Goal: Task Accomplishment & Management: Complete application form

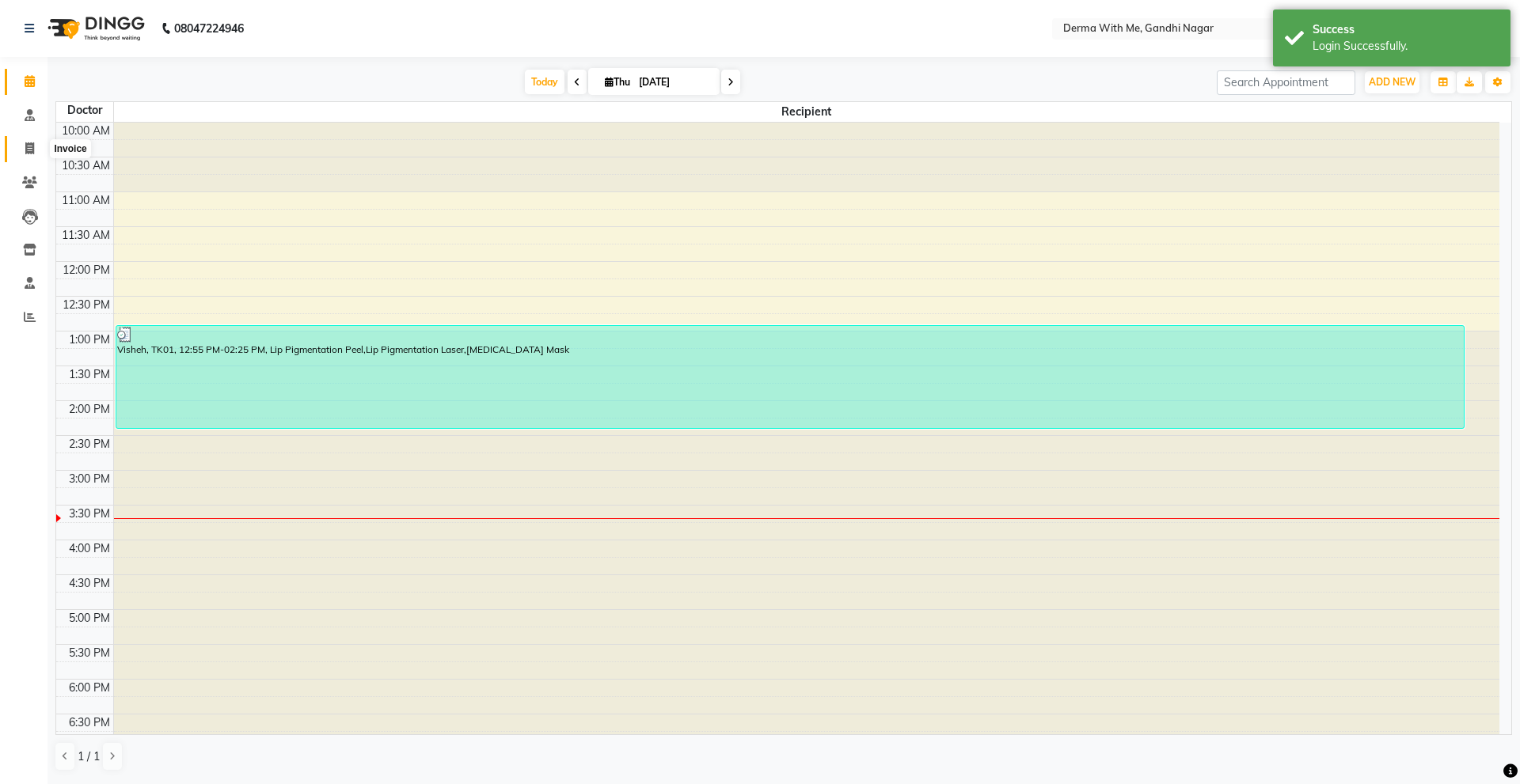
click at [16, 150] on span at bounding box center [29, 149] width 27 height 19
select select "8404"
select select "service"
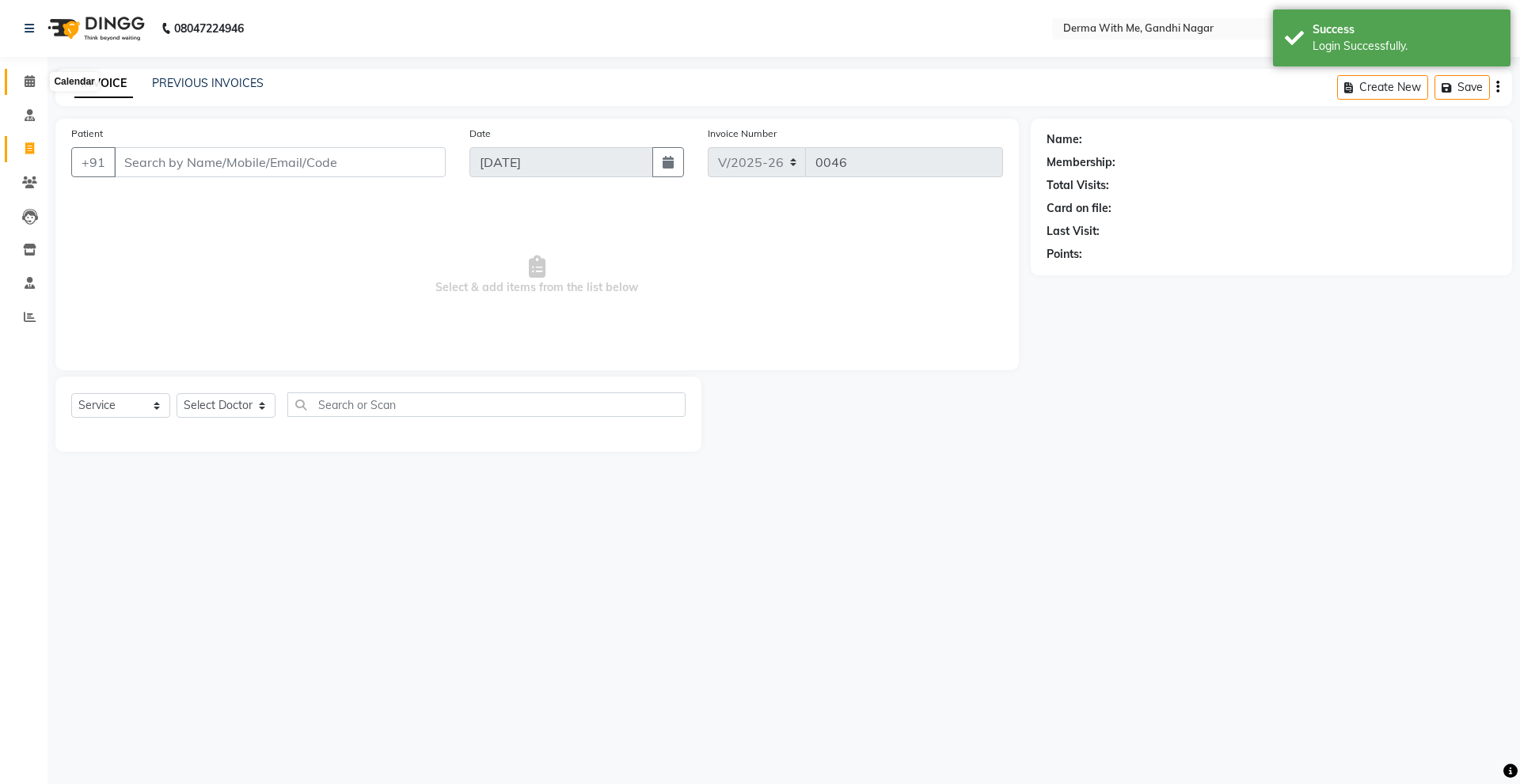
click at [40, 81] on span at bounding box center [29, 82] width 27 height 19
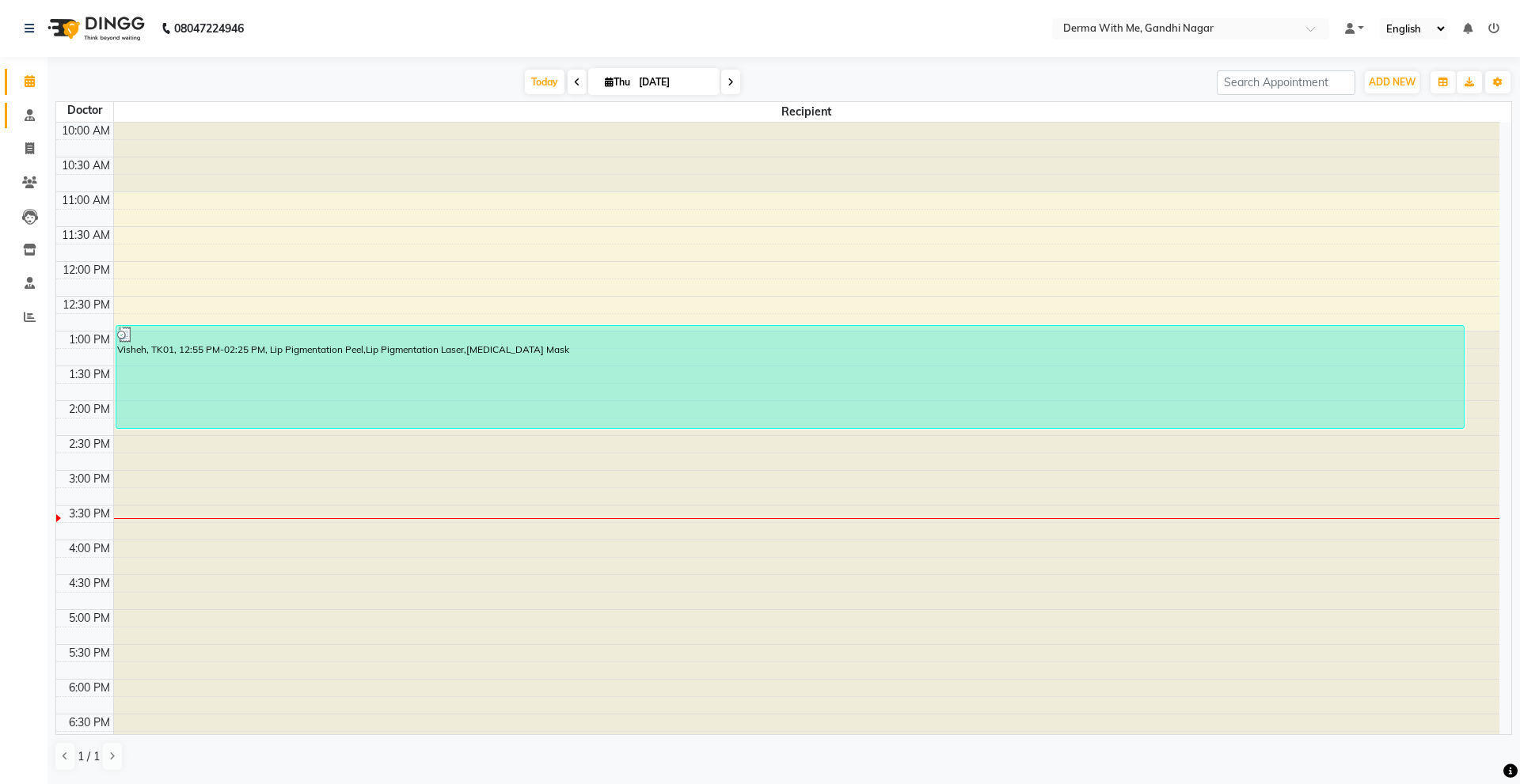
click at [27, 127] on link "Consultation" at bounding box center [23, 116] width 38 height 26
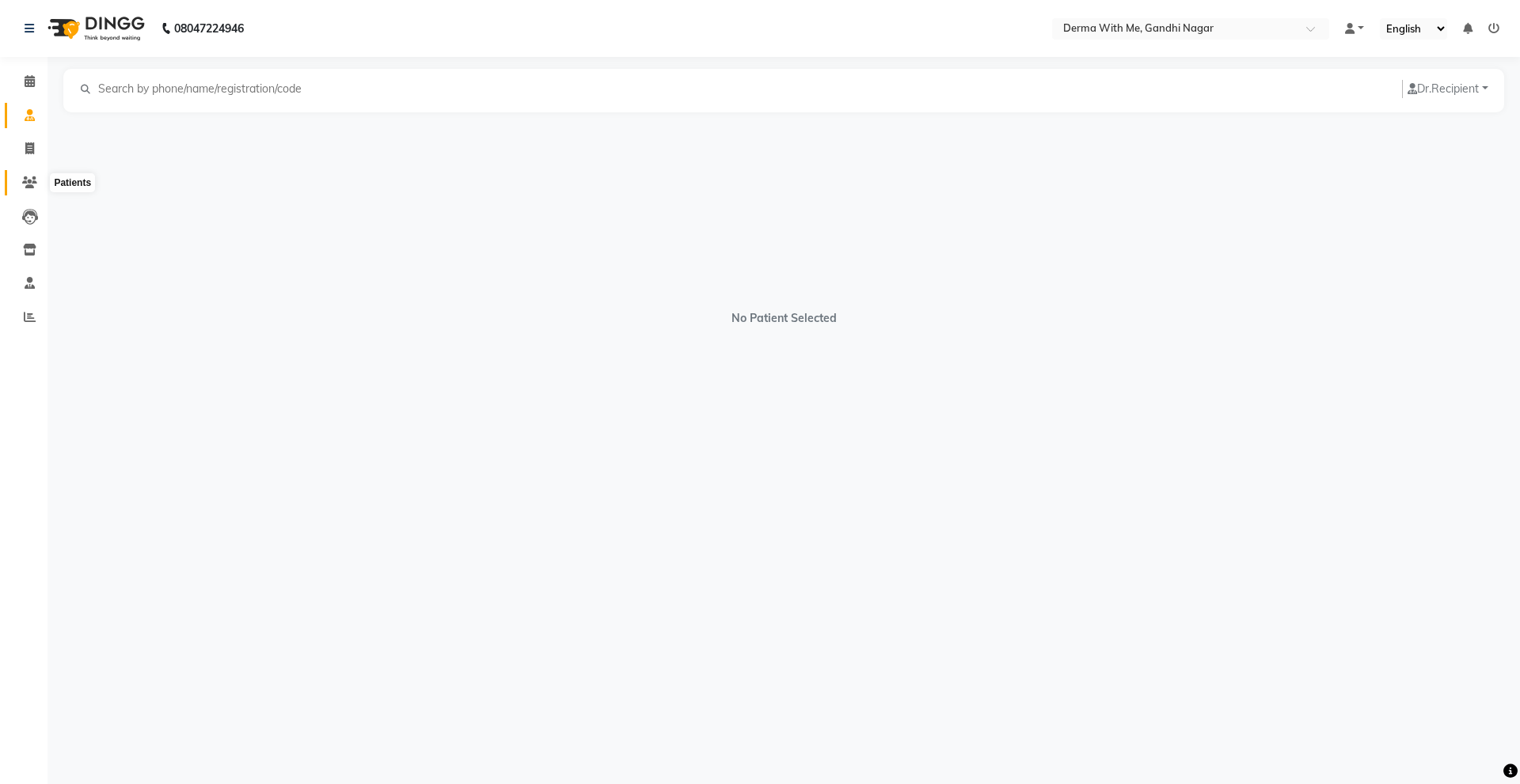
click at [26, 179] on icon at bounding box center [29, 182] width 15 height 12
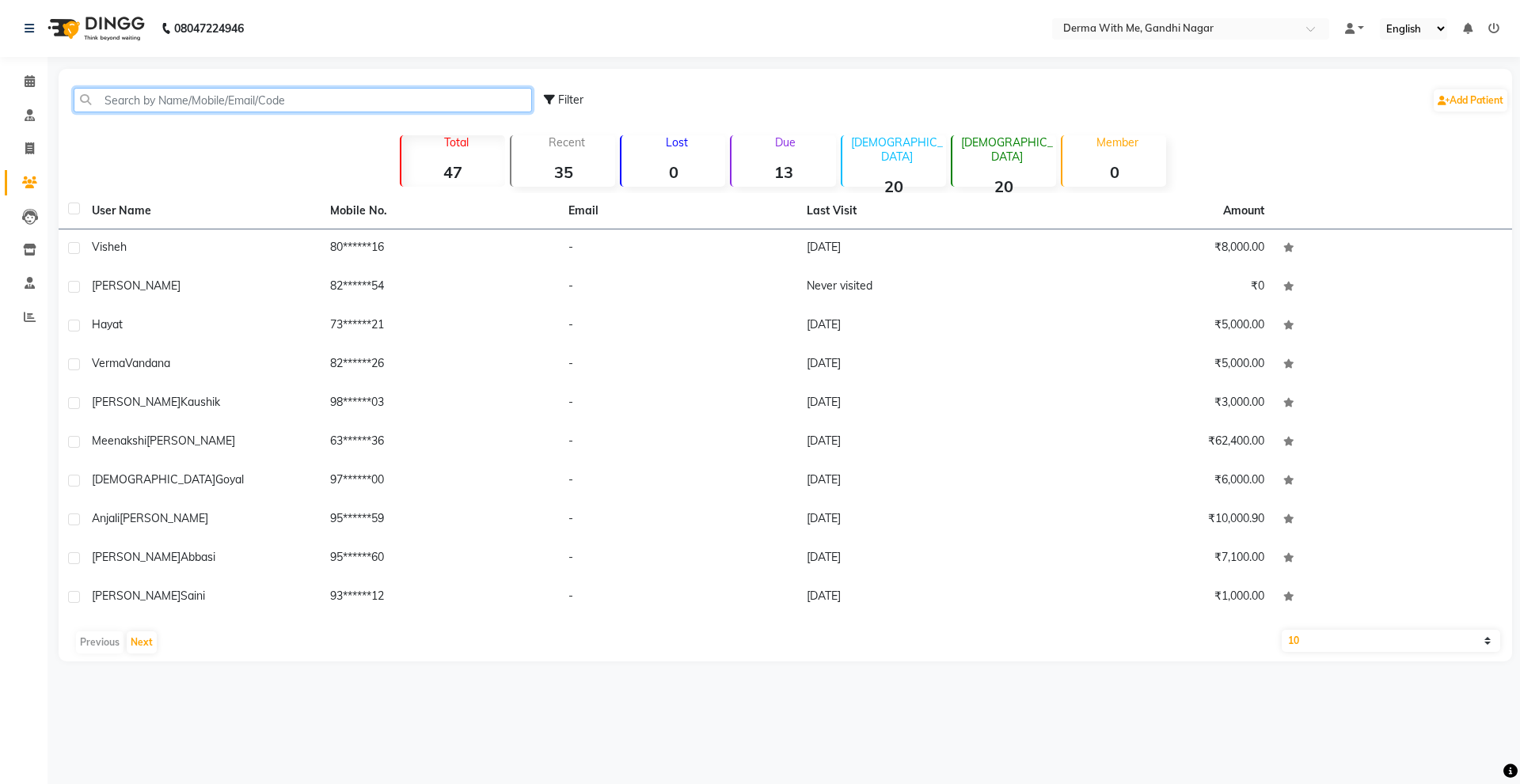
click at [309, 91] on input "text" at bounding box center [303, 99] width 458 height 24
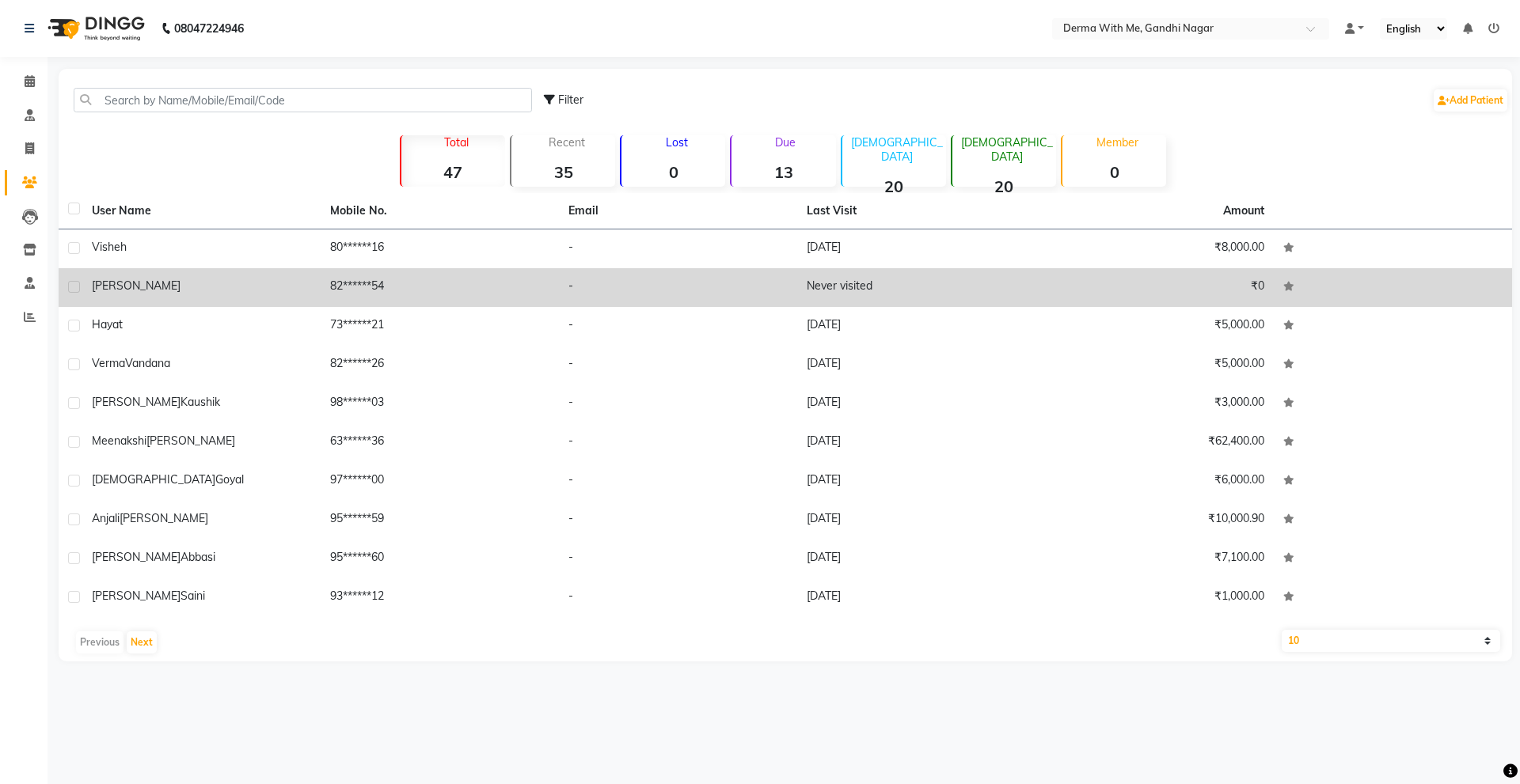
click at [183, 282] on div "[PERSON_NAME]" at bounding box center [201, 285] width 219 height 17
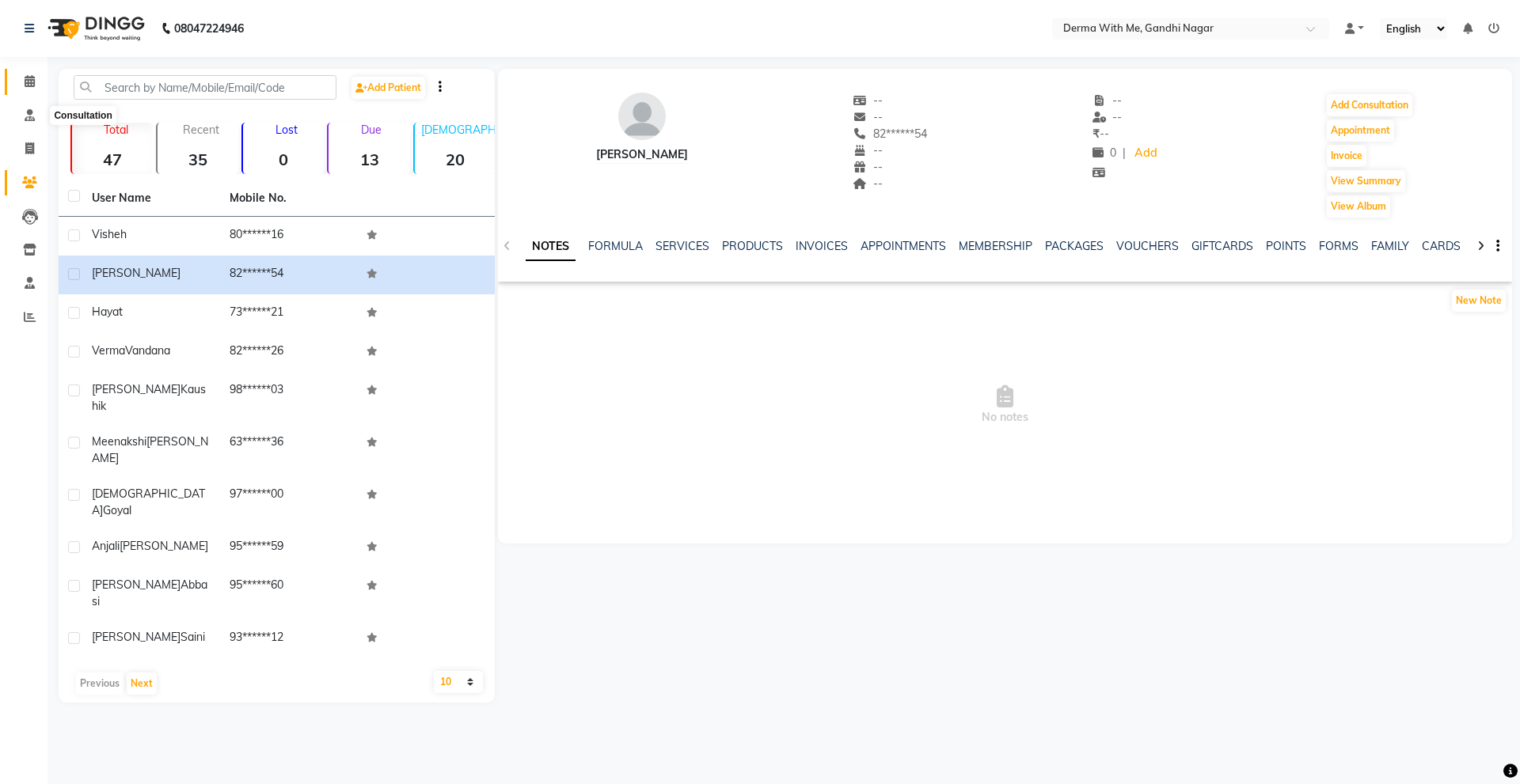
drag, startPoint x: 22, startPoint y: 91, endPoint x: 40, endPoint y: 101, distance: 20.6
click at [22, 91] on span at bounding box center [29, 82] width 27 height 19
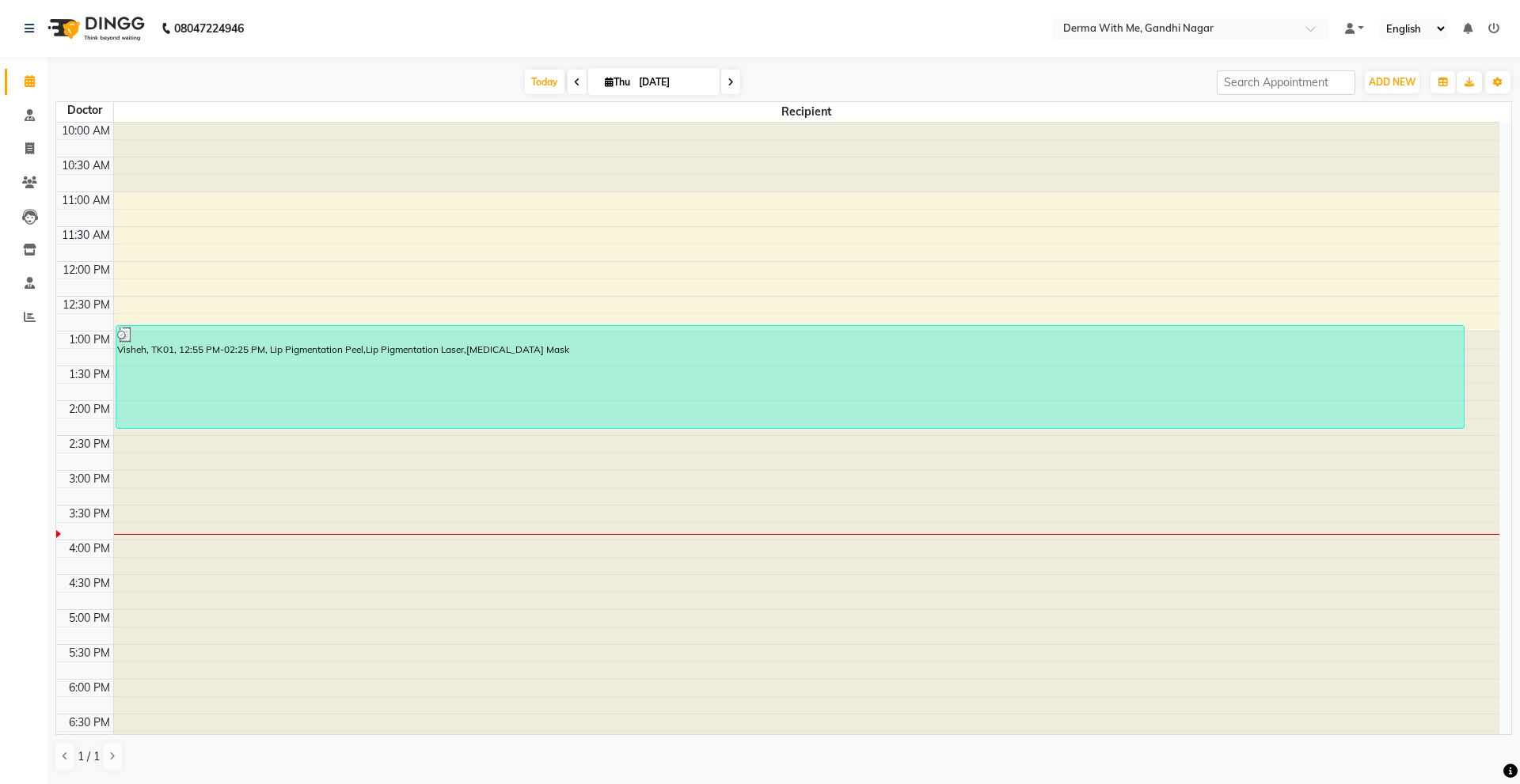
click at [1387, 70] on div "ADD NEW Toggle Dropdown Add Appointment Add Invoice Add Patient" at bounding box center [1391, 83] width 57 height 25
click at [1387, 83] on span "ADD NEW" at bounding box center [1392, 82] width 47 height 12
click at [1371, 146] on link "Add Patient" at bounding box center [1356, 153] width 125 height 20
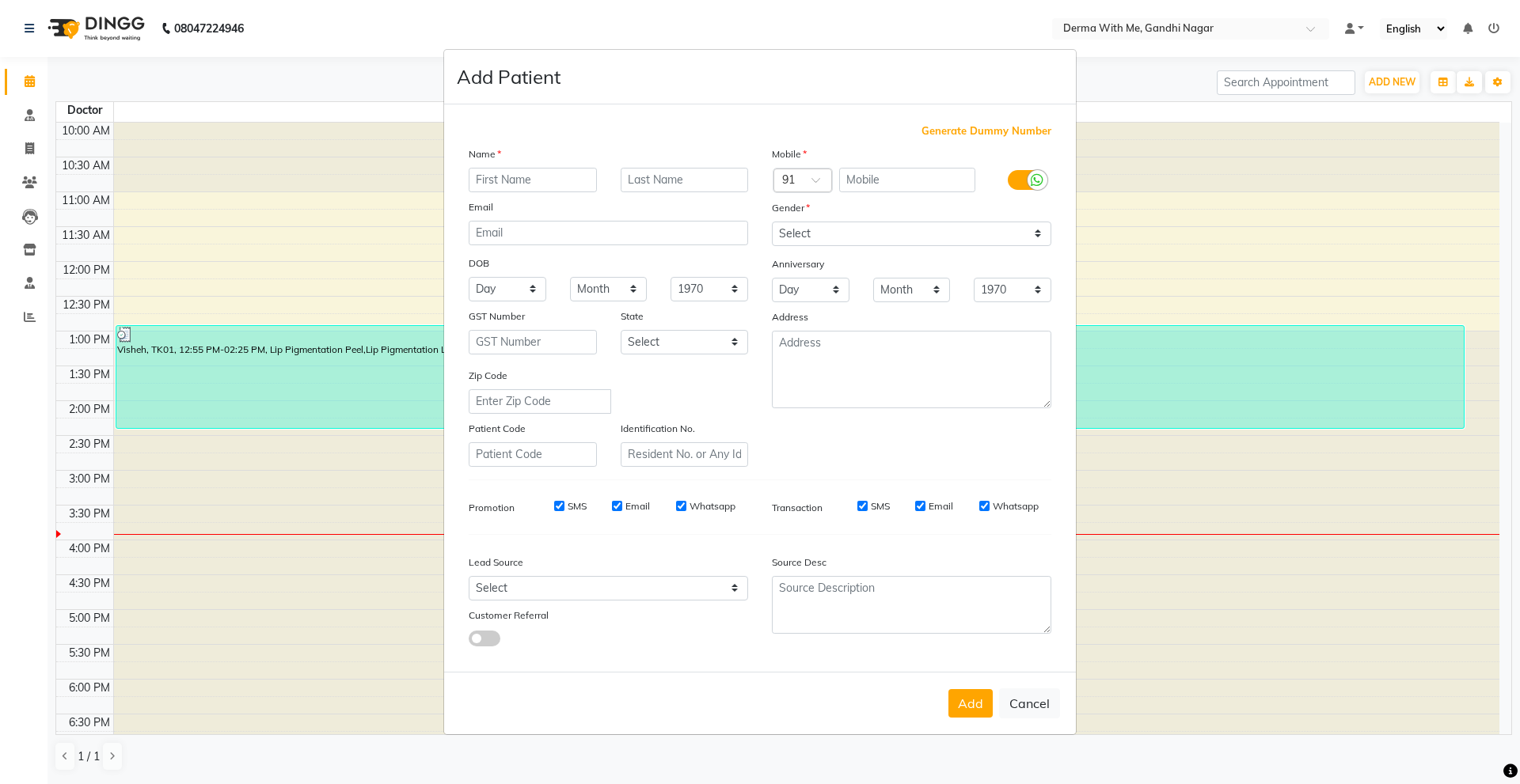
click at [511, 190] on input "text" at bounding box center [533, 179] width 129 height 24
type input "reception"
click at [890, 185] on input "text" at bounding box center [907, 179] width 137 height 24
type input "8272050035"
click at [877, 238] on select "Select [DEMOGRAPHIC_DATA] [DEMOGRAPHIC_DATA] Other Prefer Not To Say" at bounding box center [911, 234] width 280 height 24
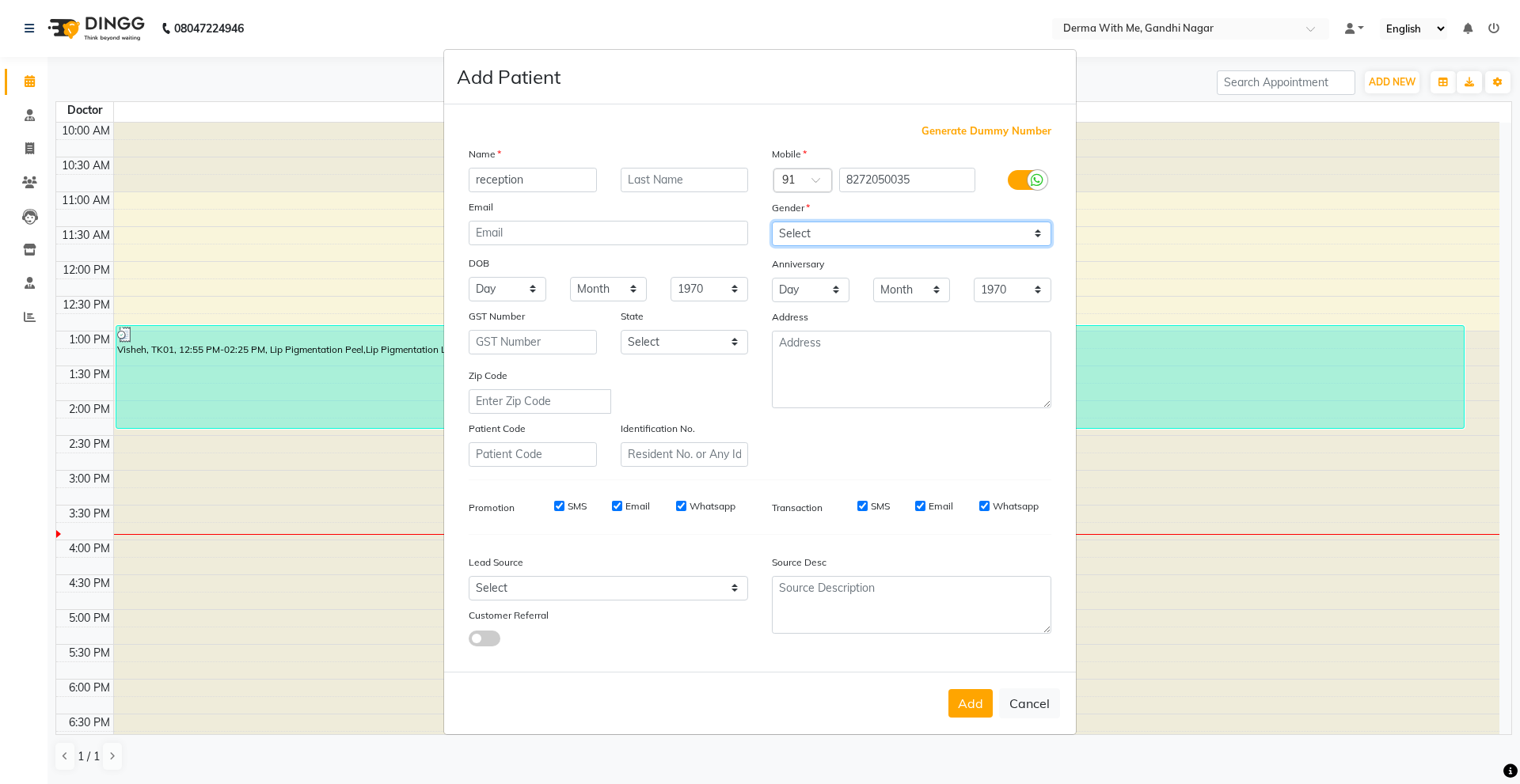
select select "[DEMOGRAPHIC_DATA]"
click at [772, 222] on select "Select [DEMOGRAPHIC_DATA] [DEMOGRAPHIC_DATA] Other Prefer Not To Say" at bounding box center [911, 234] width 280 height 24
click at [514, 296] on select "Day 01 02 03 04 05 06 07 08 09 10 11 12 13 14 15 16 17 18 19 20 21 22 23 24 25 …" at bounding box center [508, 288] width 78 height 24
select select "04"
click at [469, 277] on select "Day 01 02 03 04 05 06 07 08 09 10 11 12 13 14 15 16 17 18 19 20 21 22 23 24 25 …" at bounding box center [508, 288] width 78 height 24
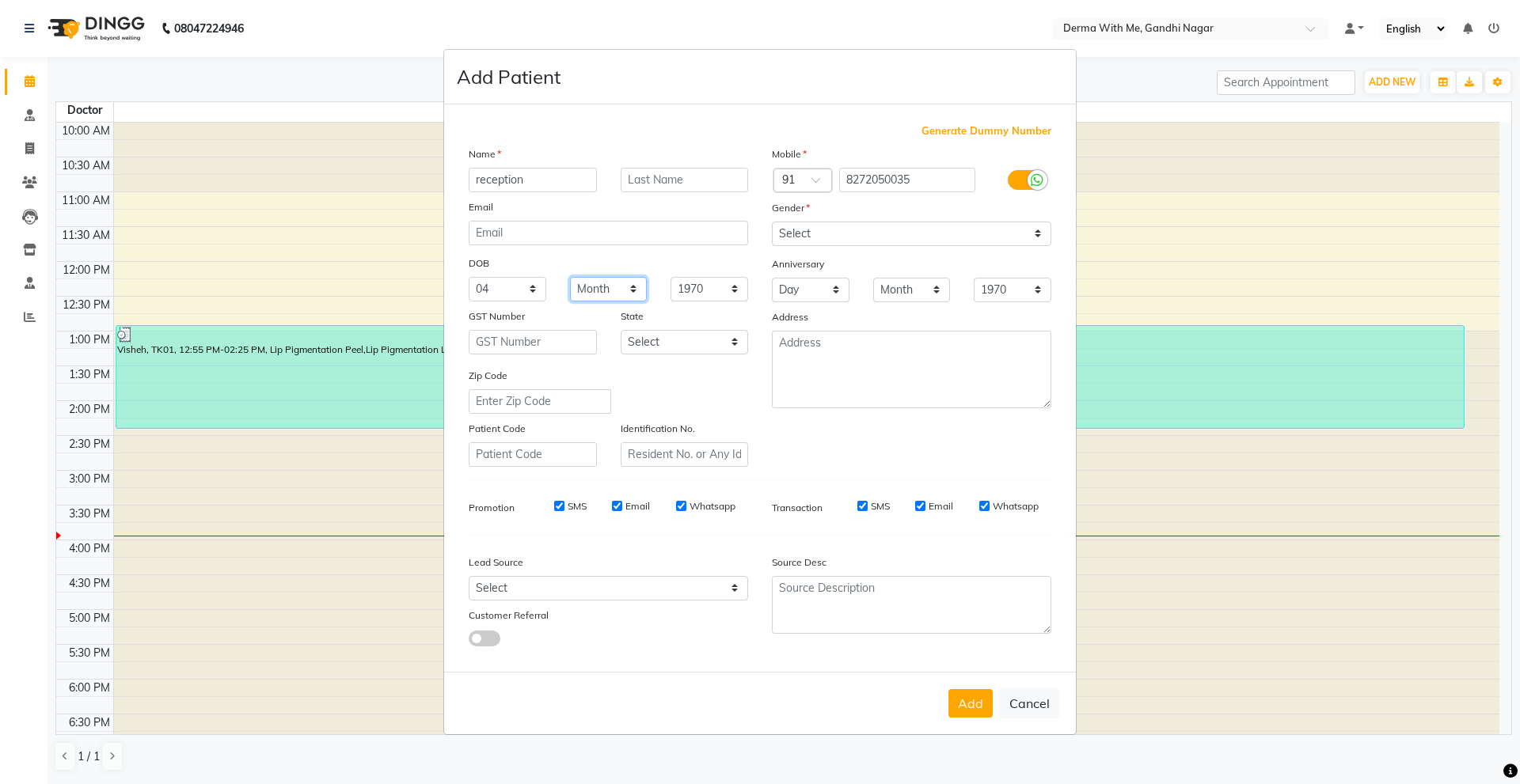
click at [641, 282] on select "Month January February March April May June July August September October Novem…" at bounding box center [609, 288] width 78 height 24
select select "09"
click at [570, 277] on select "Month January February March April May June July August September October Novem…" at bounding box center [609, 288] width 78 height 24
click at [715, 282] on select "1940 1941 1942 1943 1944 1945 1946 1947 1948 1949 1950 1951 1952 1953 1954 1955…" at bounding box center [709, 288] width 78 height 24
select select "2006"
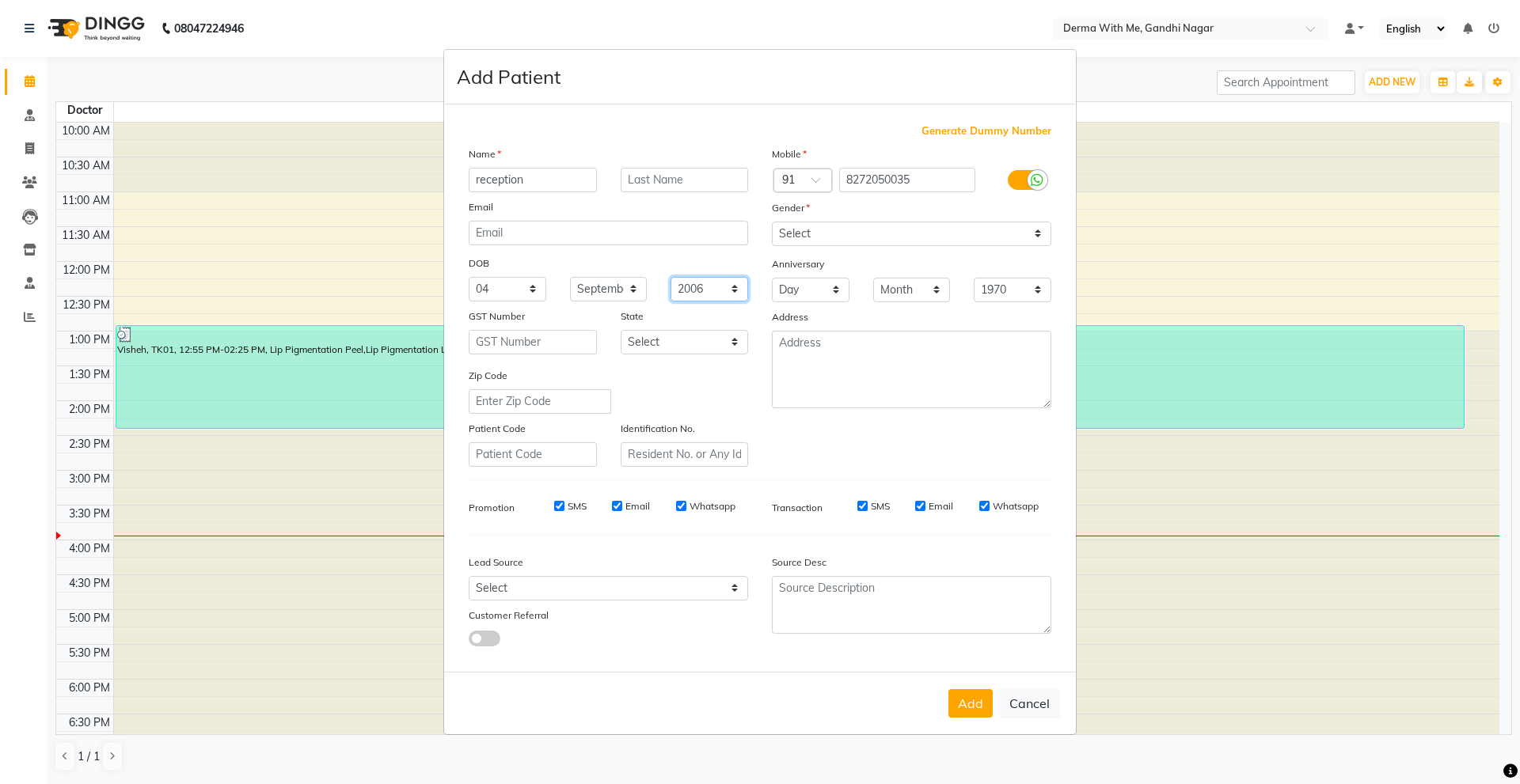
click at [670, 277] on select "1940 1941 1942 1943 1944 1945 1946 1947 1948 1949 1950 1951 1952 1953 1954 1955…" at bounding box center [709, 288] width 78 height 24
click at [817, 281] on select "Day 01 02 03 04 05 06 07 08 09 10 11 12 13 14 15 16 17 18 19 20 21 22 23 24 25 …" at bounding box center [811, 289] width 78 height 24
select select "04"
click at [772, 278] on select "Day 01 02 03 04 05 06 07 08 09 10 11 12 13 14 15 16 17 18 19 20 21 22 23 24 25 …" at bounding box center [811, 289] width 78 height 24
click at [915, 280] on select "Month January February March April May June July August September October Novem…" at bounding box center [912, 289] width 78 height 24
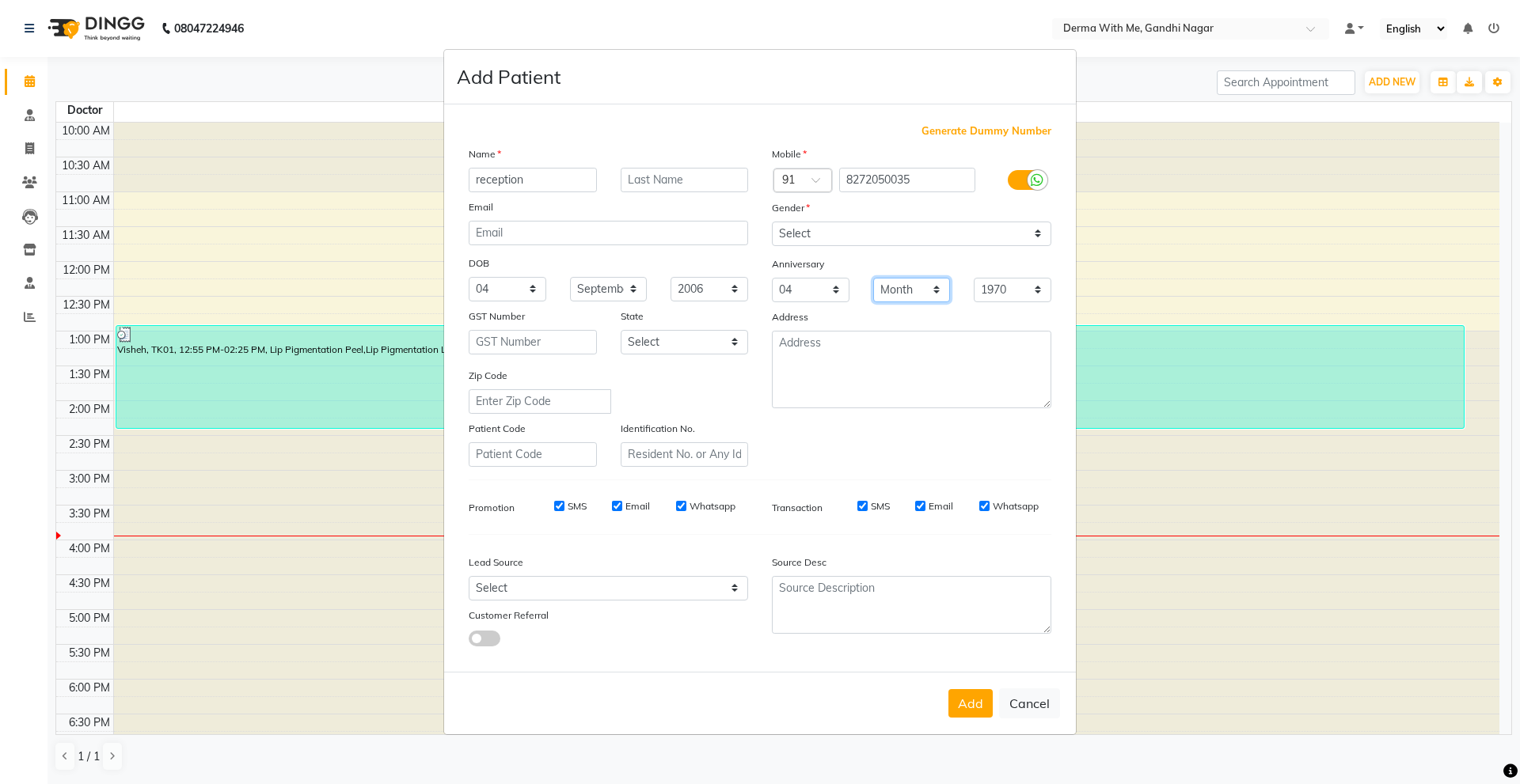
select select "09"
click at [873, 278] on select "Month January February March April May June July August September October Novem…" at bounding box center [912, 289] width 78 height 24
click at [1033, 290] on select "1970 1971 1972 1973 1974 1975 1976 1977 1978 1979 1980 1981 1982 1983 1984 1985…" at bounding box center [1012, 289] width 78 height 24
select select "2021"
click at [973, 278] on select "1970 1971 1972 1973 1974 1975 1976 1977 1978 1979 1980 1981 1982 1983 1984 1985…" at bounding box center [1012, 289] width 78 height 24
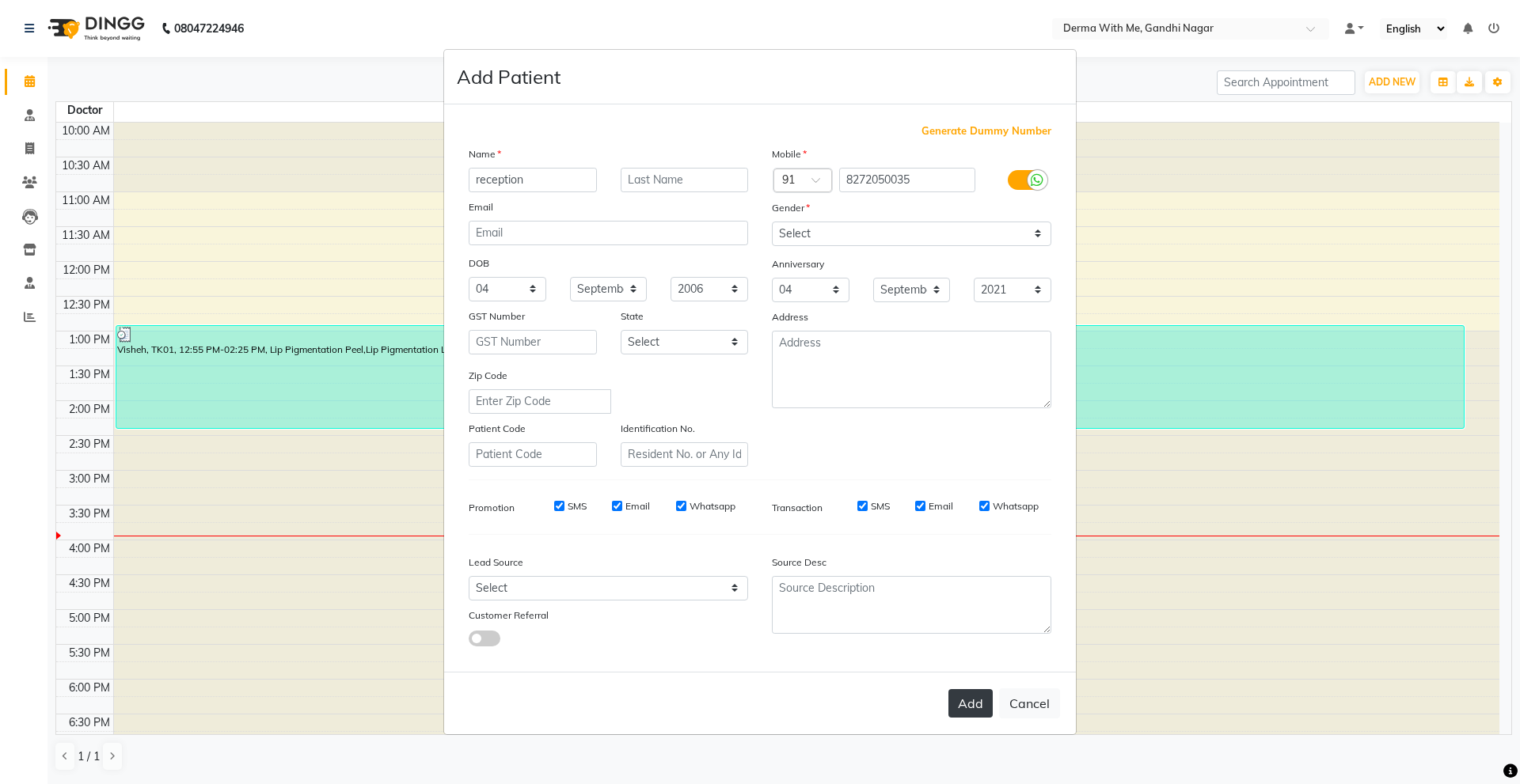
click at [960, 694] on button "Add" at bounding box center [970, 703] width 45 height 28
select select
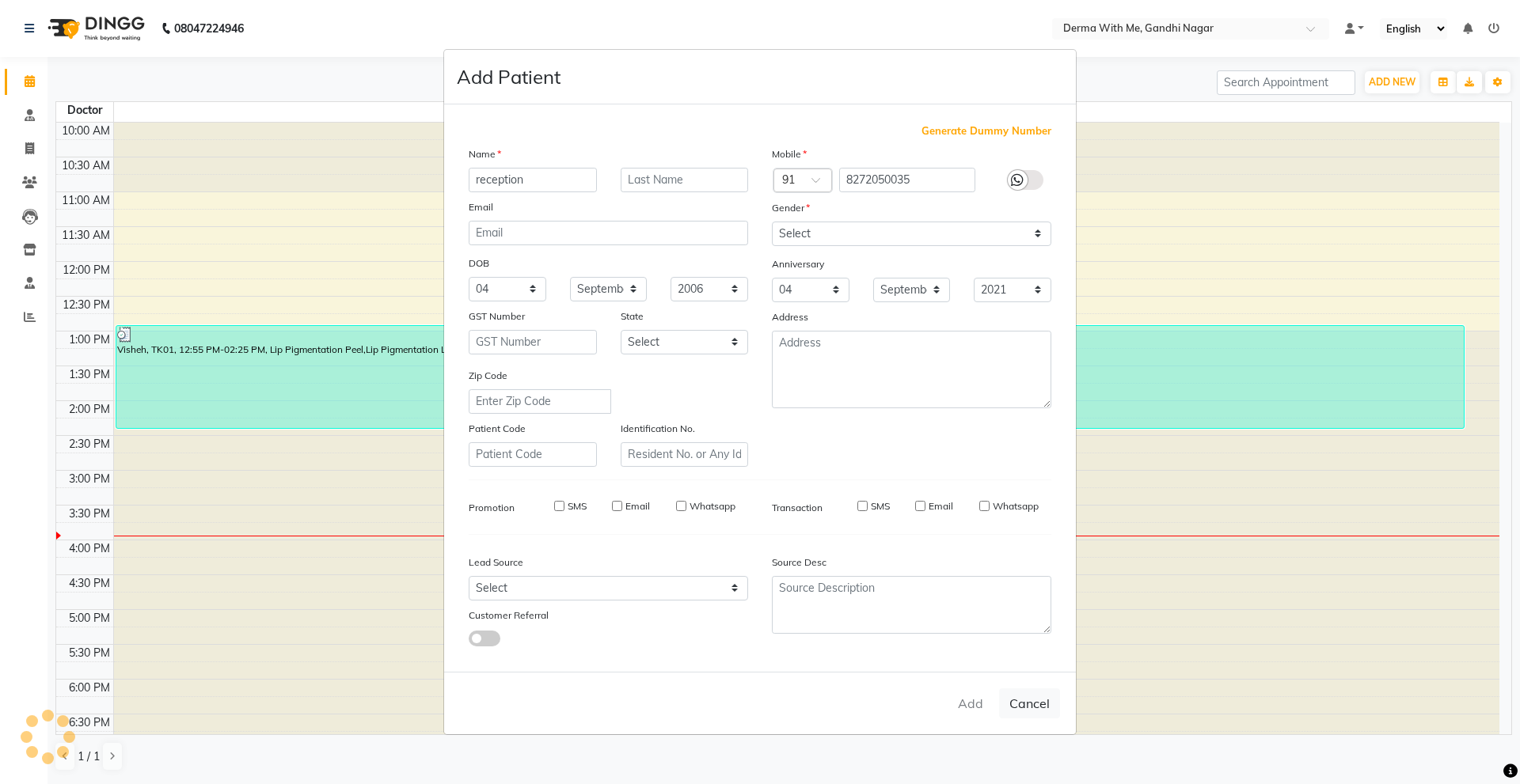
select select
checkbox input "false"
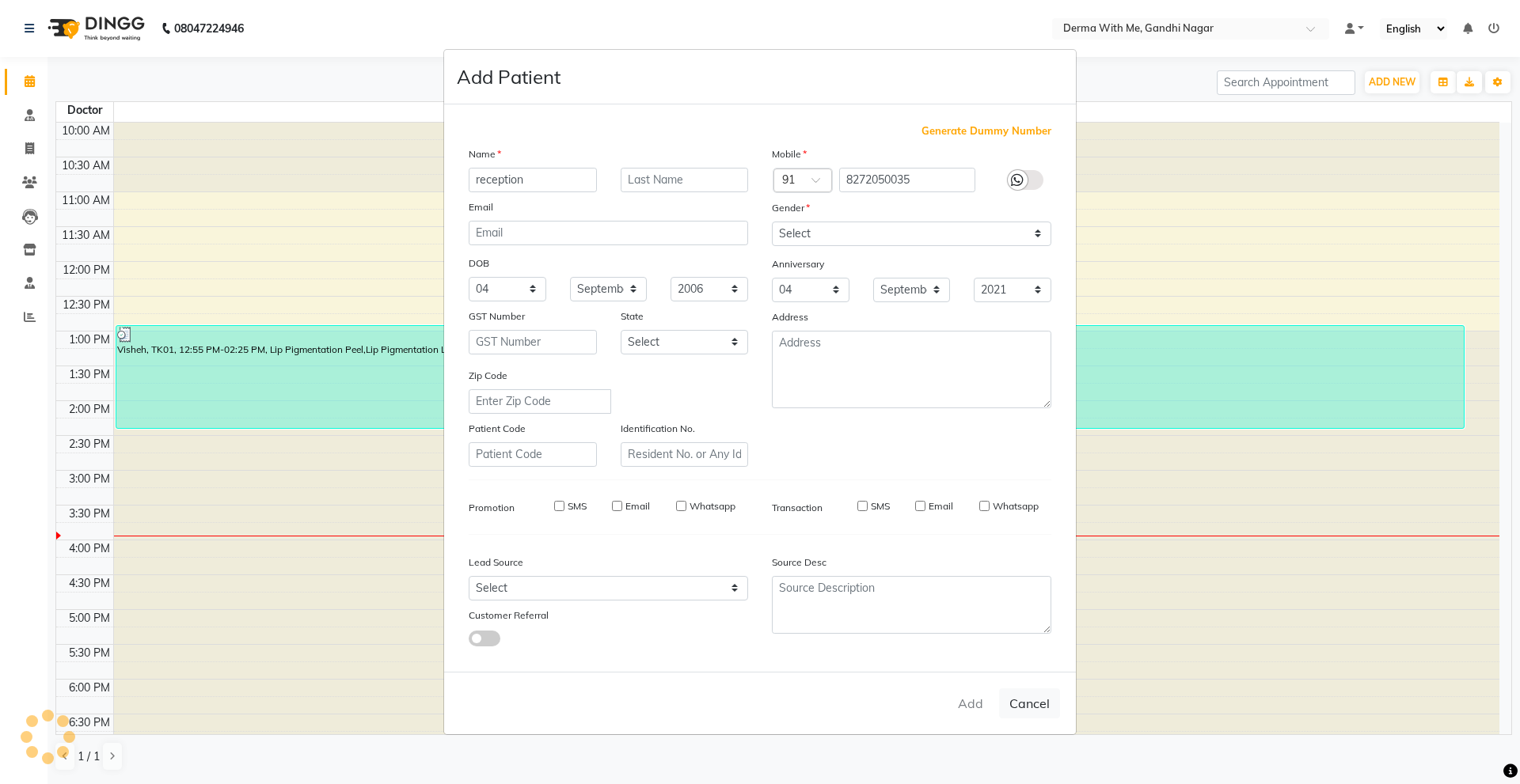
checkbox input "false"
